Goal: Information Seeking & Learning: Learn about a topic

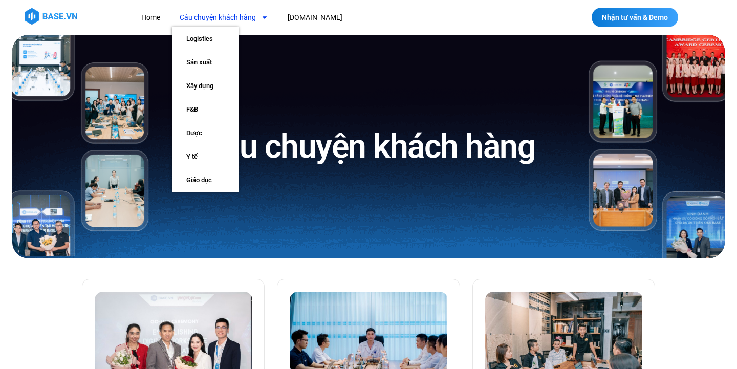
click at [263, 20] on icon "Menu" at bounding box center [264, 17] width 7 height 7
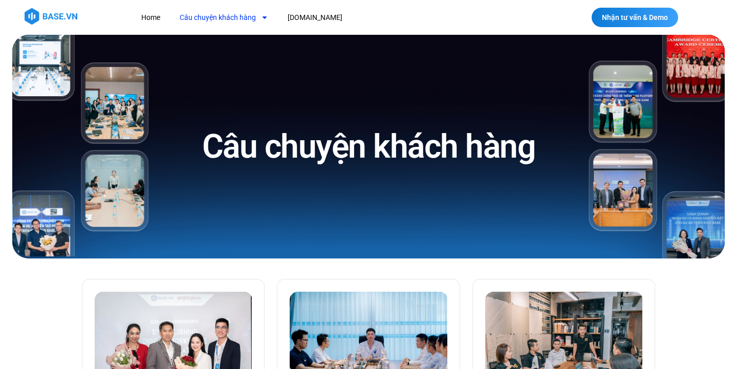
click at [239, 16] on link "Câu chuyện khách hàng" at bounding box center [224, 17] width 104 height 19
click at [218, 16] on link "Câu chuyện khách hàng" at bounding box center [224, 17] width 104 height 19
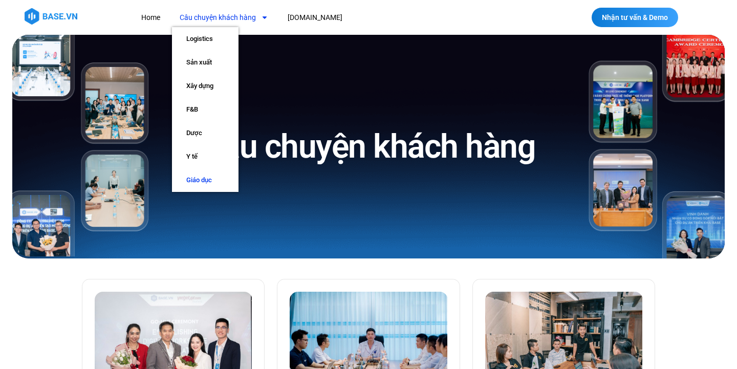
click at [211, 177] on link "Giáo dục" at bounding box center [205, 180] width 67 height 24
